Goal: Find specific page/section: Find specific page/section

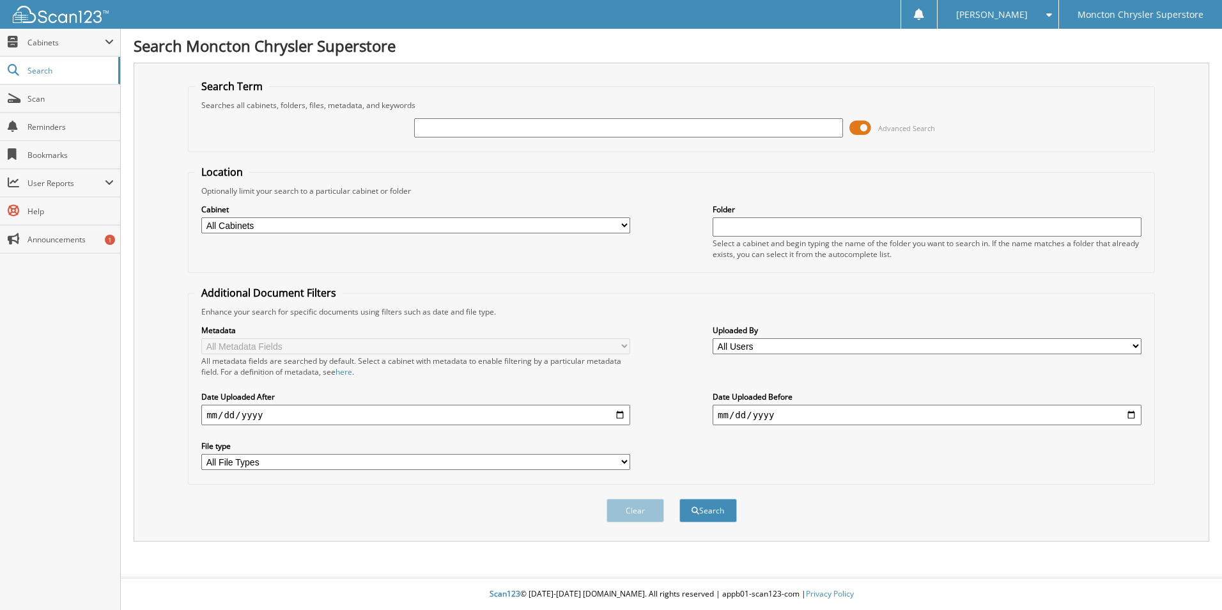
click at [472, 126] on input "text" at bounding box center [628, 127] width 429 height 19
type input "506114"
click at [680, 499] on button "Search" at bounding box center [709, 511] width 58 height 24
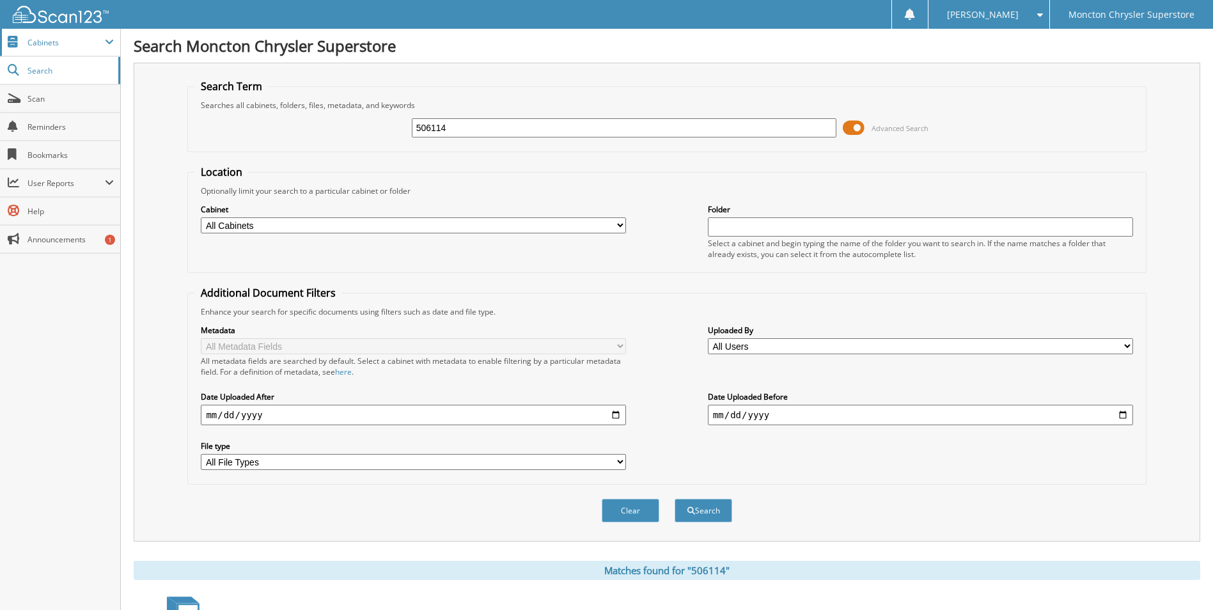
click at [66, 46] on span "Cabinets" at bounding box center [65, 42] width 77 height 11
click at [73, 39] on span "Cabinets" at bounding box center [65, 42] width 77 height 11
click at [60, 96] on span "Scan" at bounding box center [70, 98] width 86 height 11
